Goal: Transaction & Acquisition: Purchase product/service

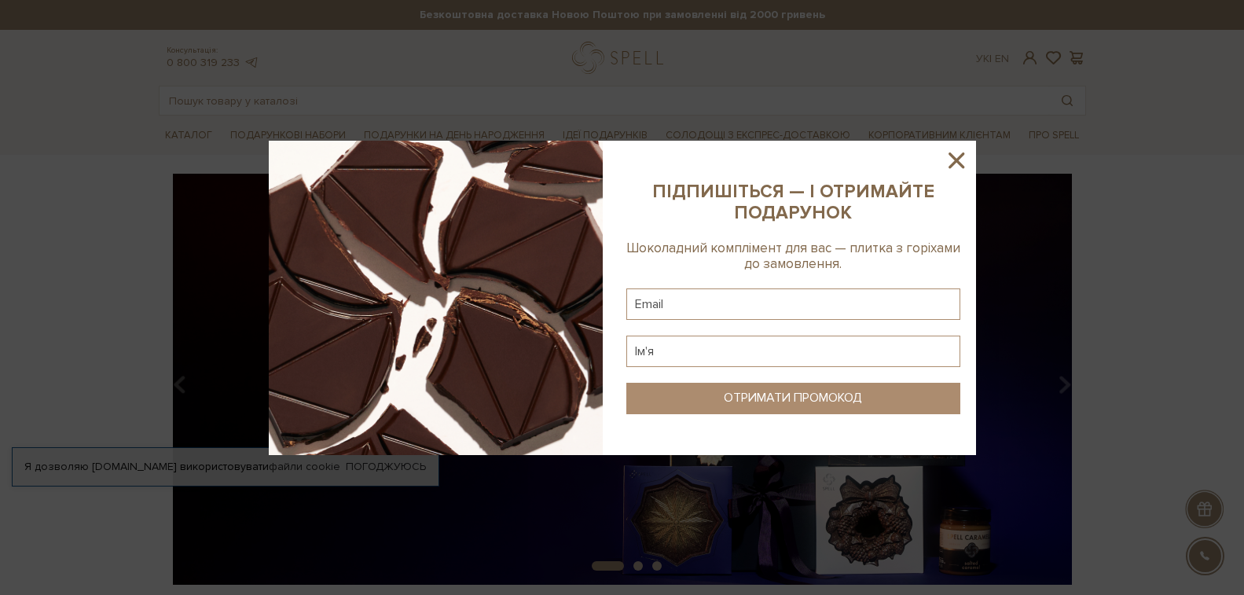
click at [958, 157] on icon at bounding box center [956, 160] width 27 height 27
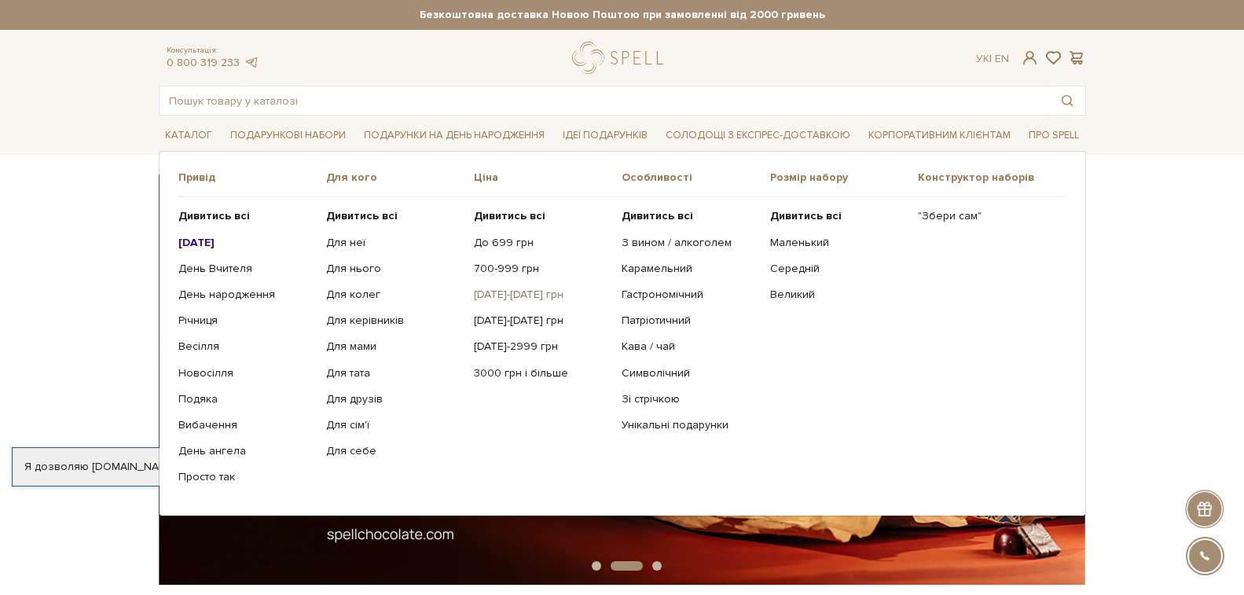
click at [494, 293] on link "[DATE]-[DATE] грн" at bounding box center [542, 295] width 136 height 14
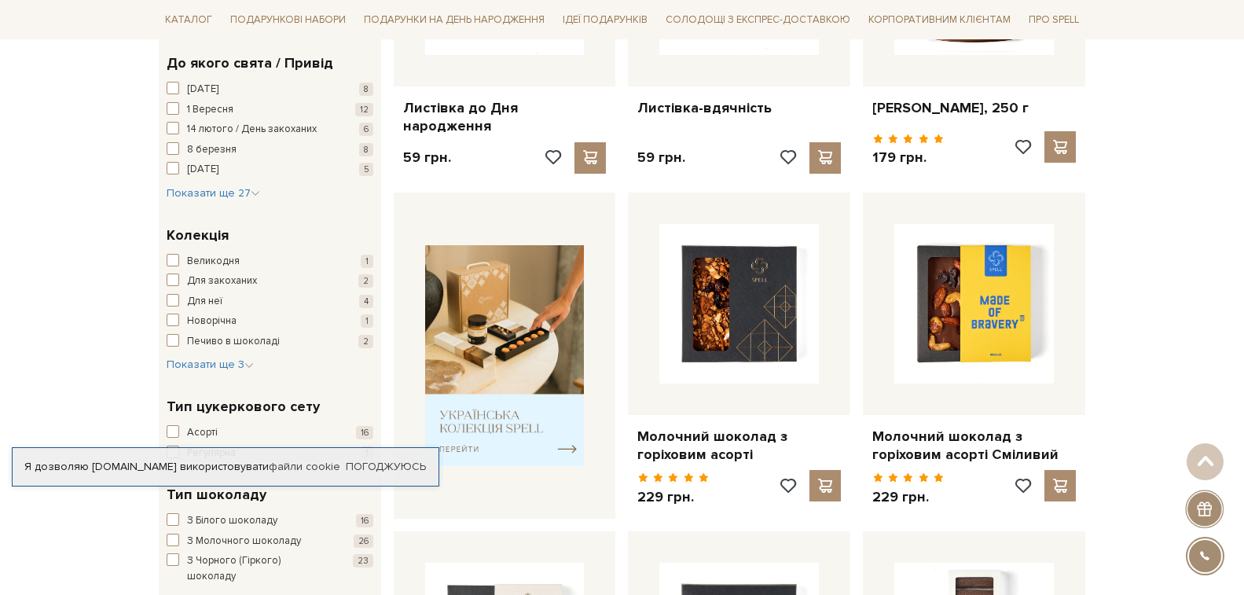
scroll to position [472, 0]
click at [251, 188] on icon "button" at bounding box center [255, 192] width 9 height 9
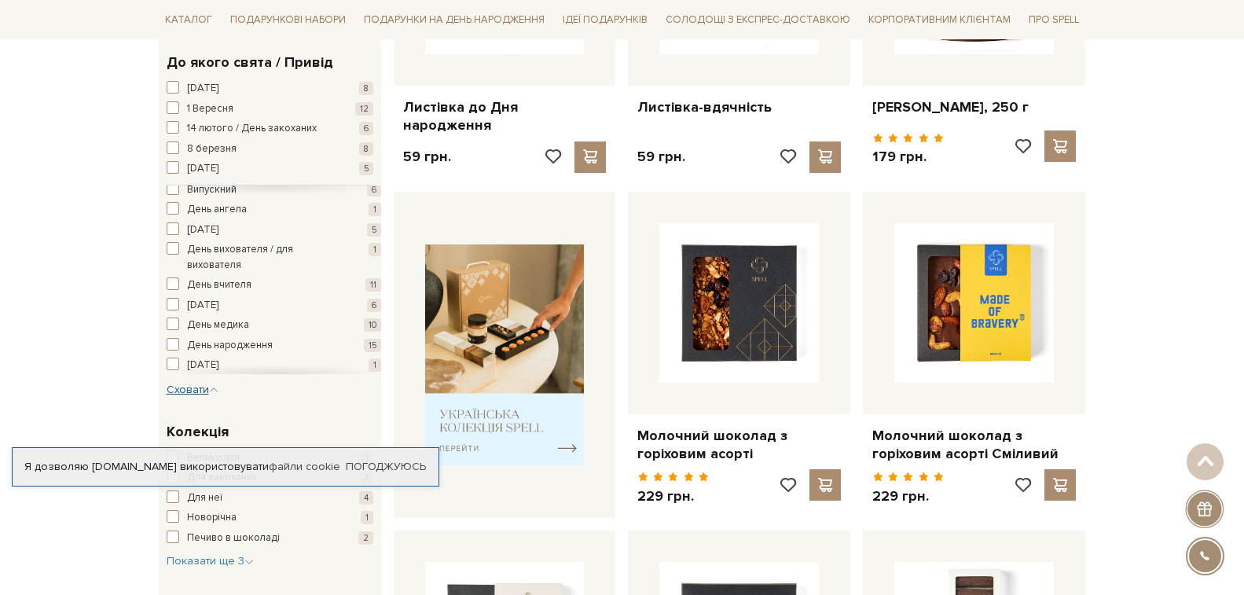
scroll to position [79, 0]
click at [173, 319] on span "button" at bounding box center [173, 317] width 13 height 13
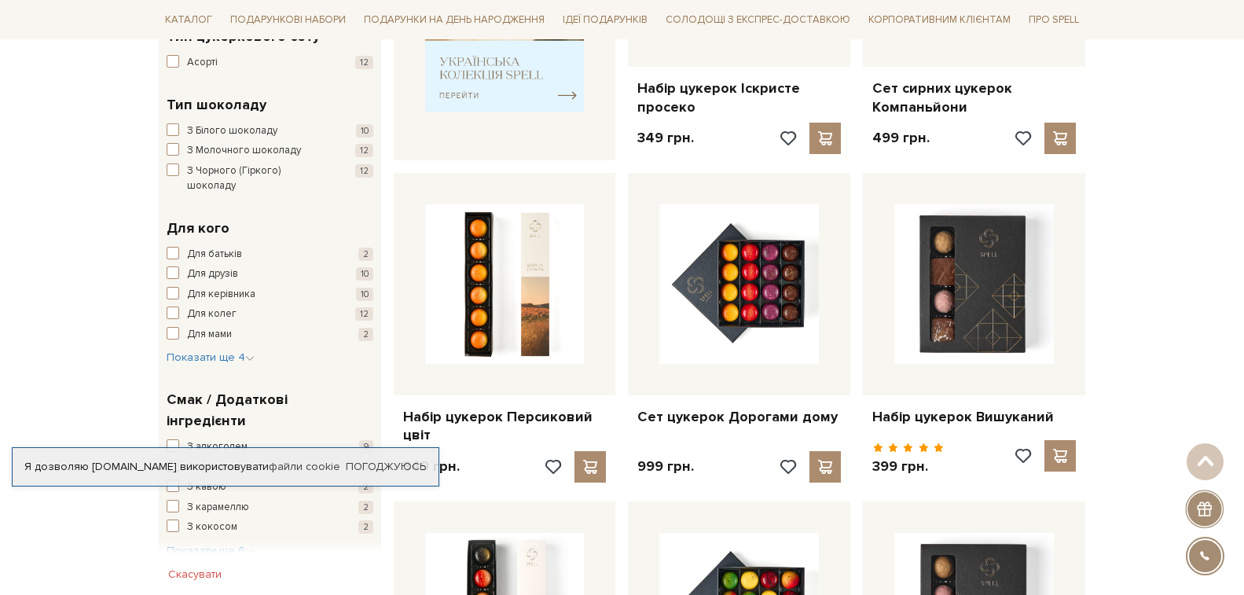
scroll to position [865, 0]
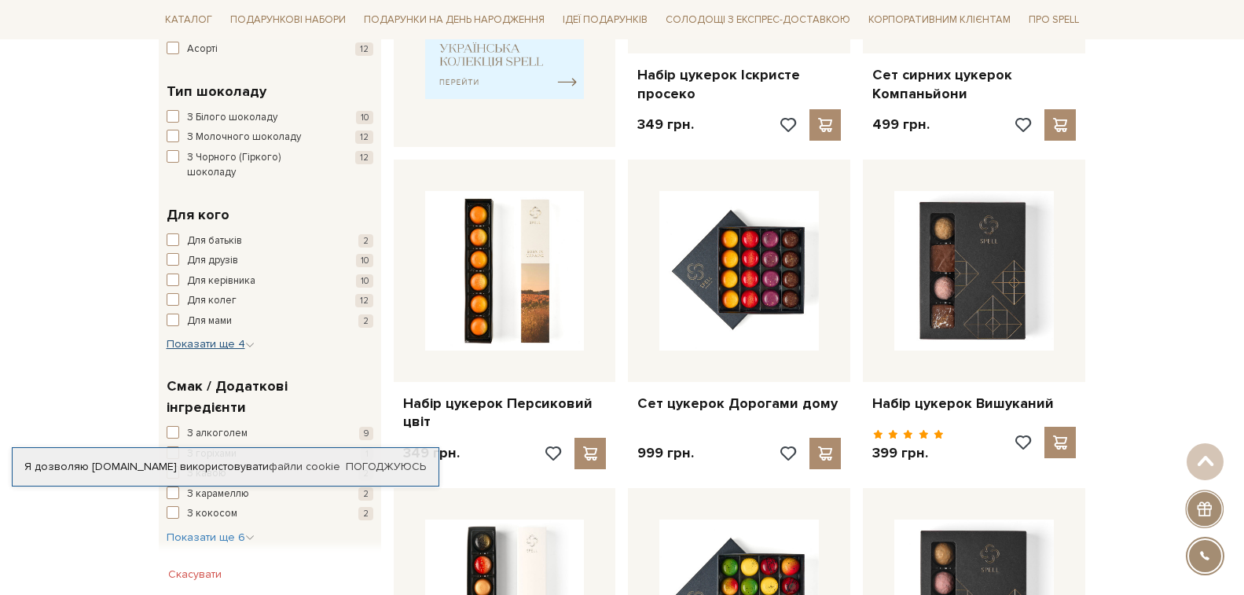
click at [246, 340] on icon "button" at bounding box center [249, 344] width 9 height 9
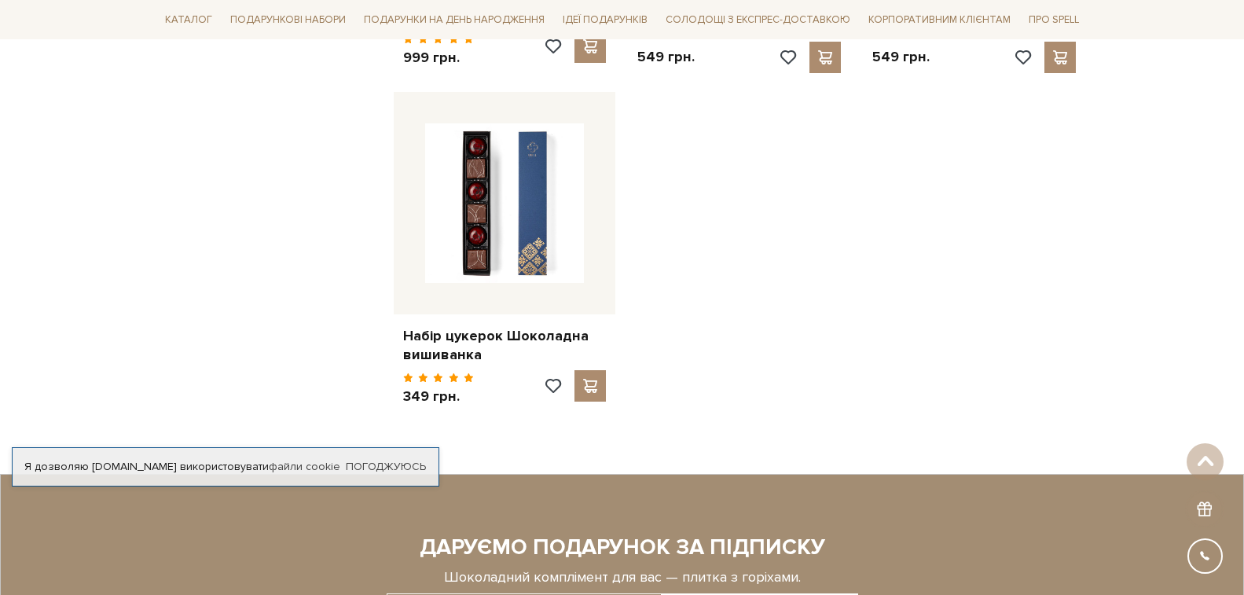
scroll to position [2123, 0]
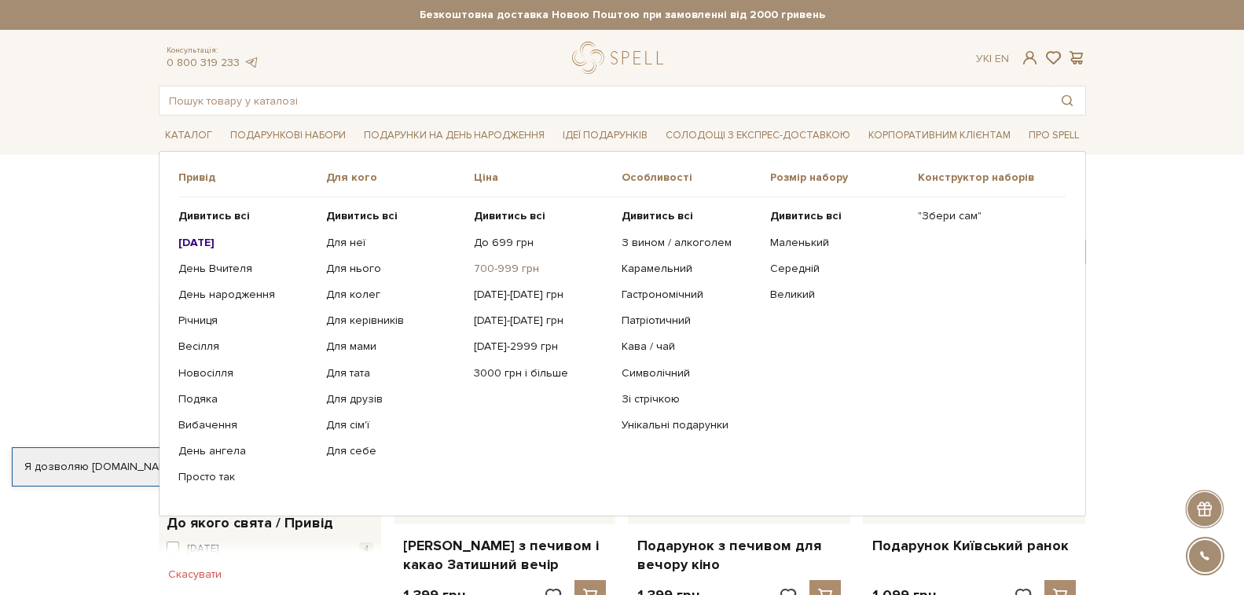
click at [505, 266] on link "700-999 грн" at bounding box center [542, 269] width 136 height 14
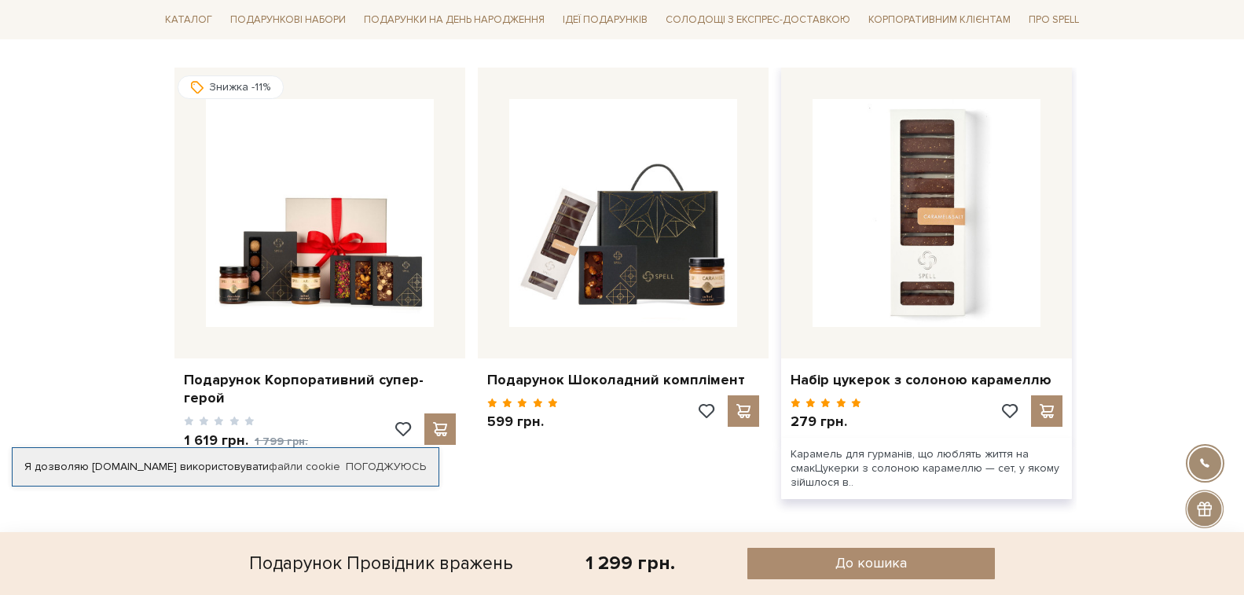
scroll to position [1101, 0]
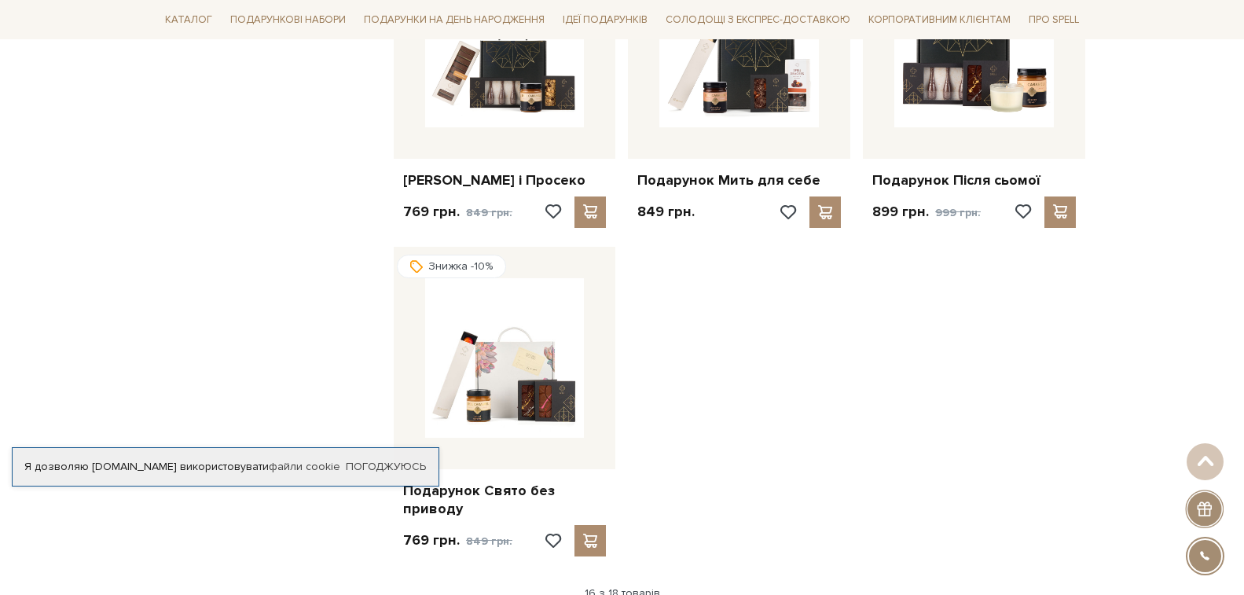
scroll to position [1651, 0]
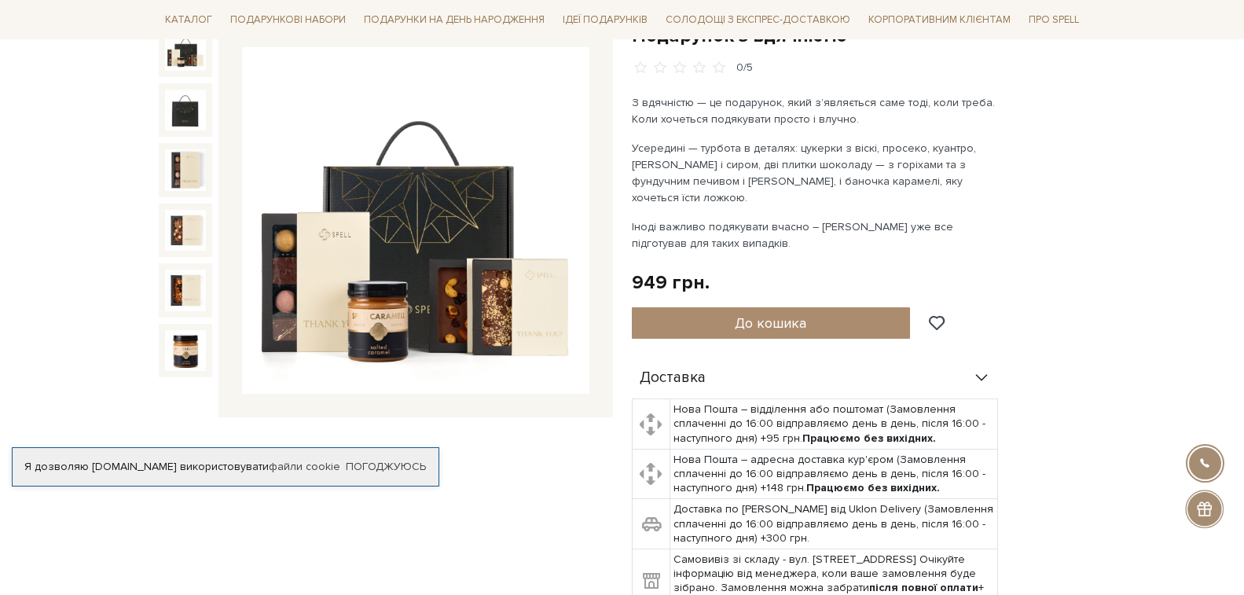
scroll to position [157, 0]
